Goal: Browse casually

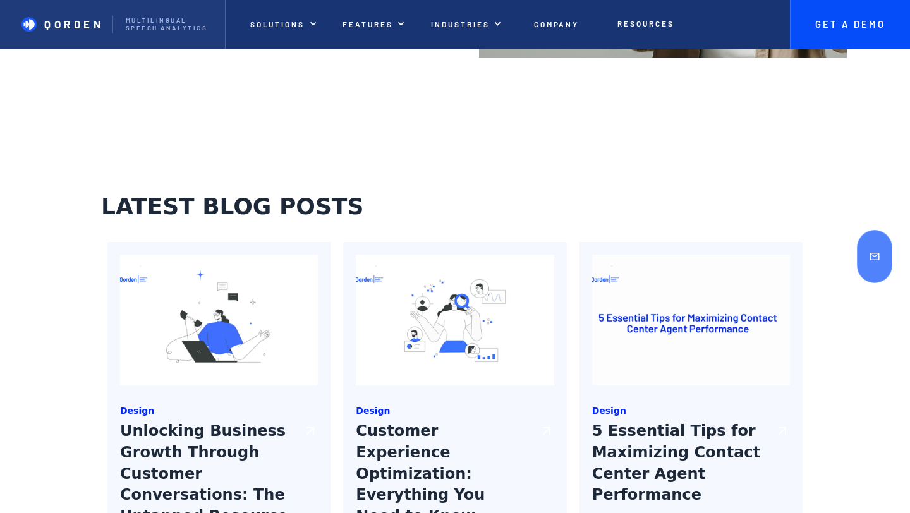
scroll to position [4531, 0]
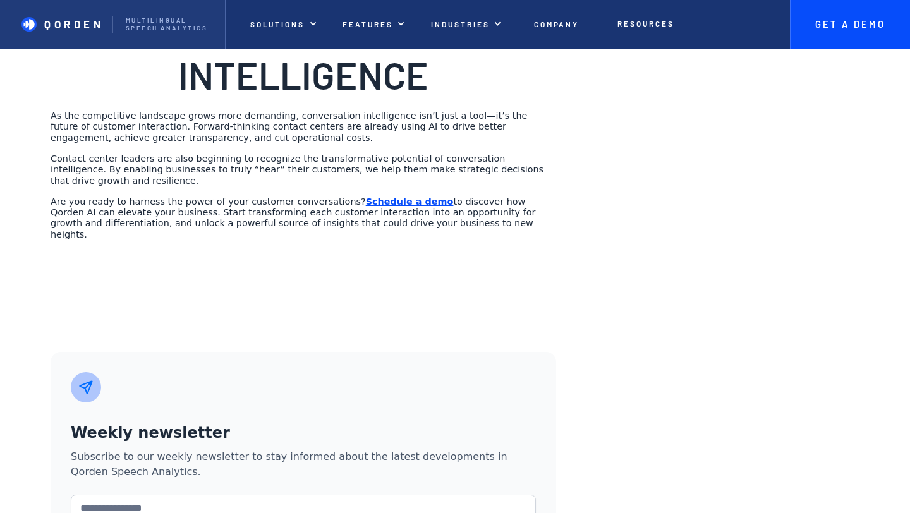
scroll to position [1868, 0]
